Goal: Ask a question

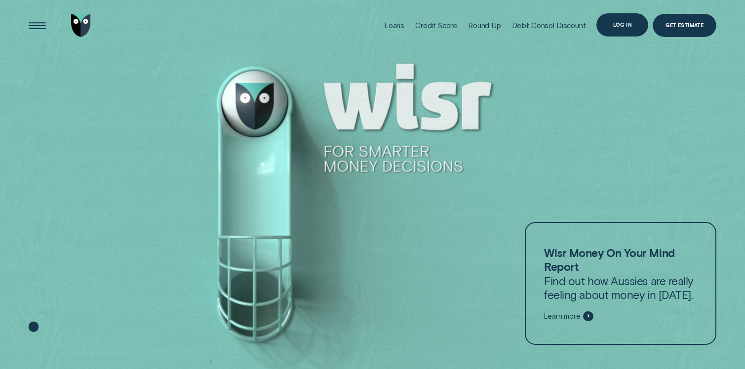
click at [621, 21] on div "Log in" at bounding box center [623, 24] width 52 height 23
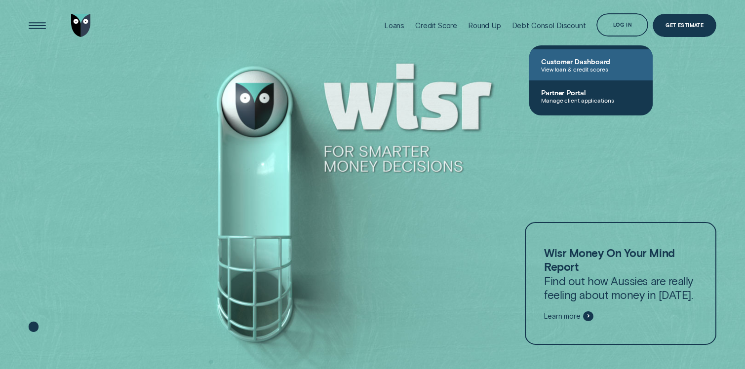
click at [595, 67] on span "View loan & credit scores" at bounding box center [591, 69] width 100 height 7
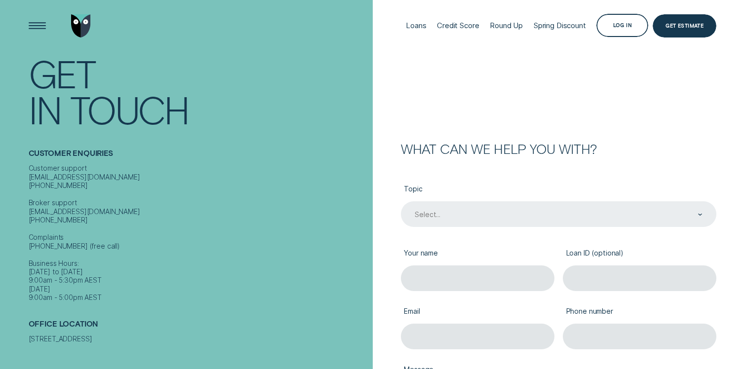
scroll to position [11, 0]
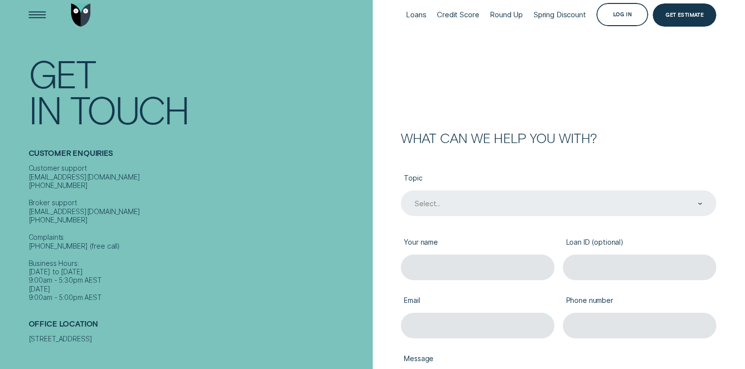
click at [557, 213] on div "Select..." at bounding box center [559, 204] width 316 height 26
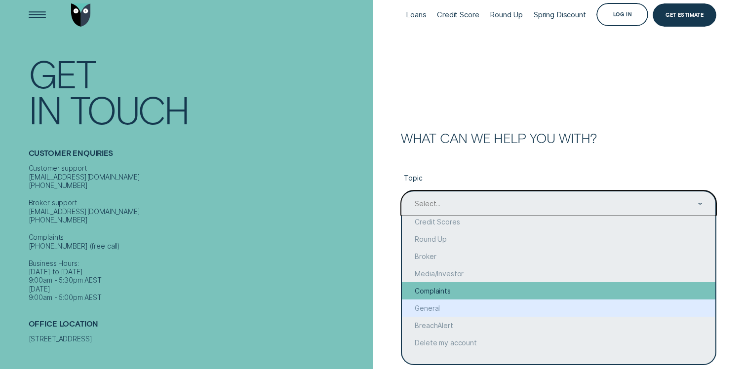
scroll to position [0, 0]
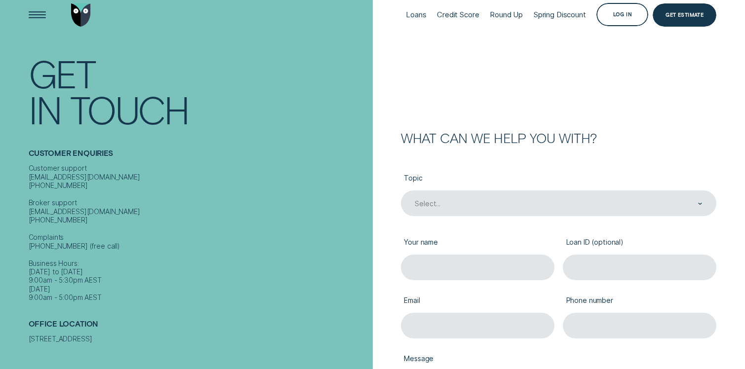
click at [617, 116] on form "What can we help you with? Topic Select... Your name Loan ID (optional) Email P…" at bounding box center [559, 271] width 373 height 565
